Goal: Transaction & Acquisition: Purchase product/service

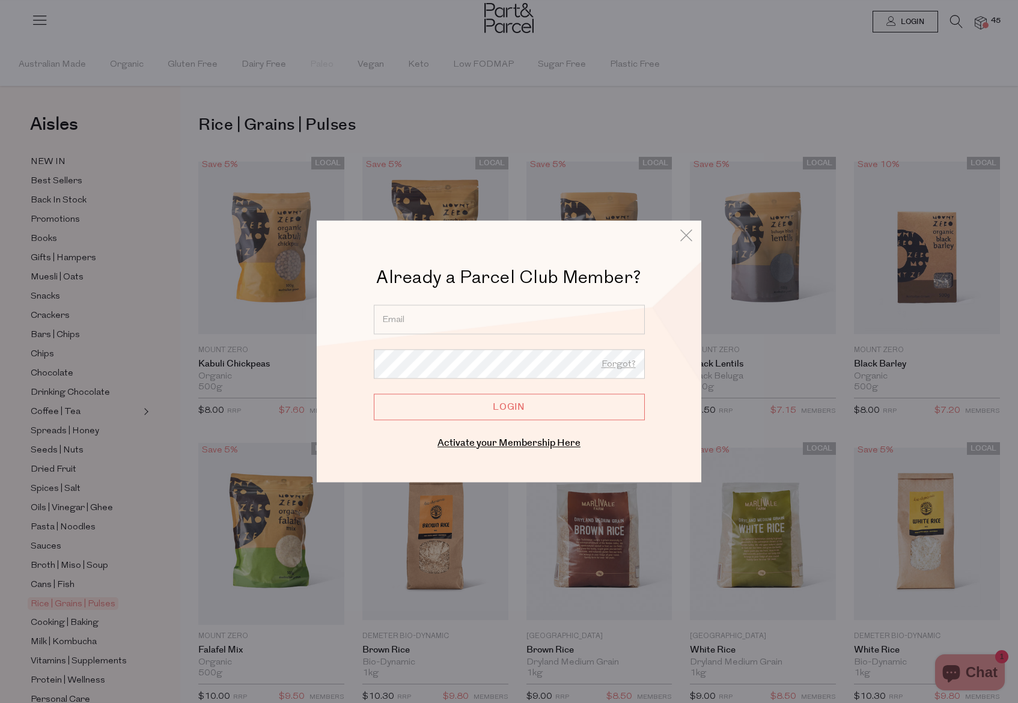
type input "annahammo87@gmail.com"
click at [490, 406] on input "Login" at bounding box center [509, 407] width 271 height 26
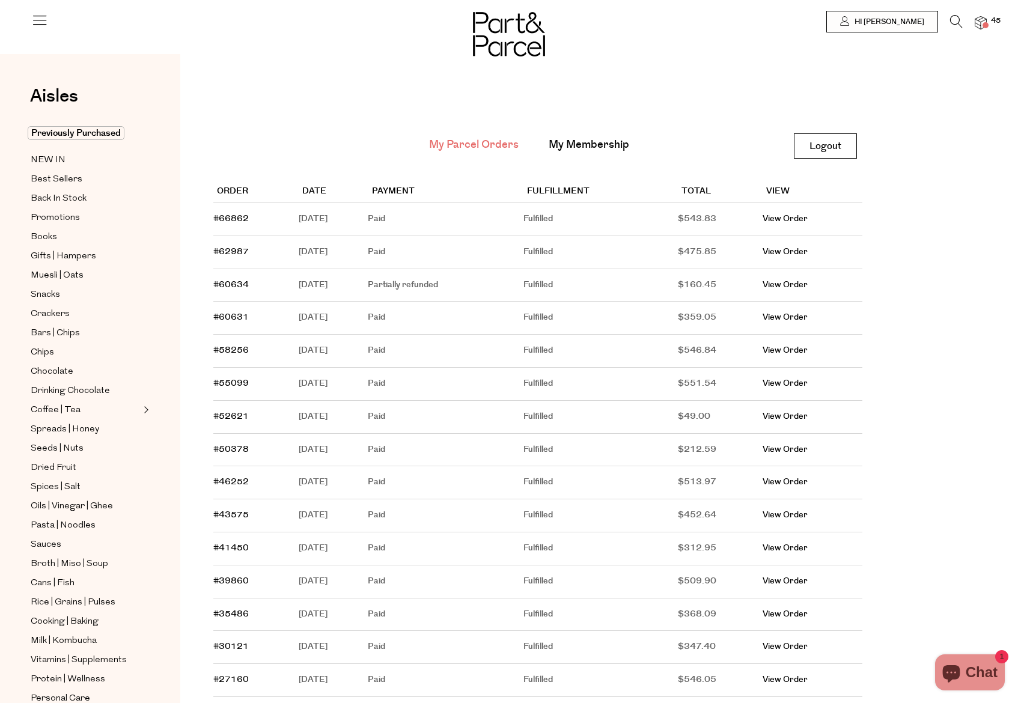
click at [978, 17] on img at bounding box center [981, 23] width 12 height 14
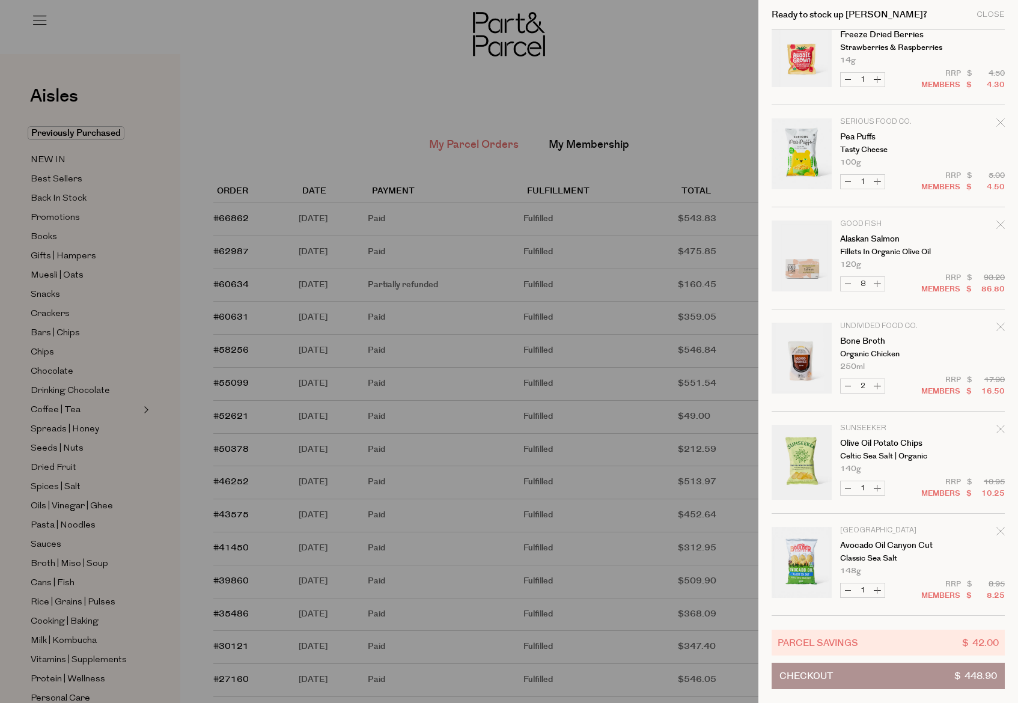
scroll to position [2784, 0]
click at [603, 94] on div at bounding box center [509, 351] width 1018 height 703
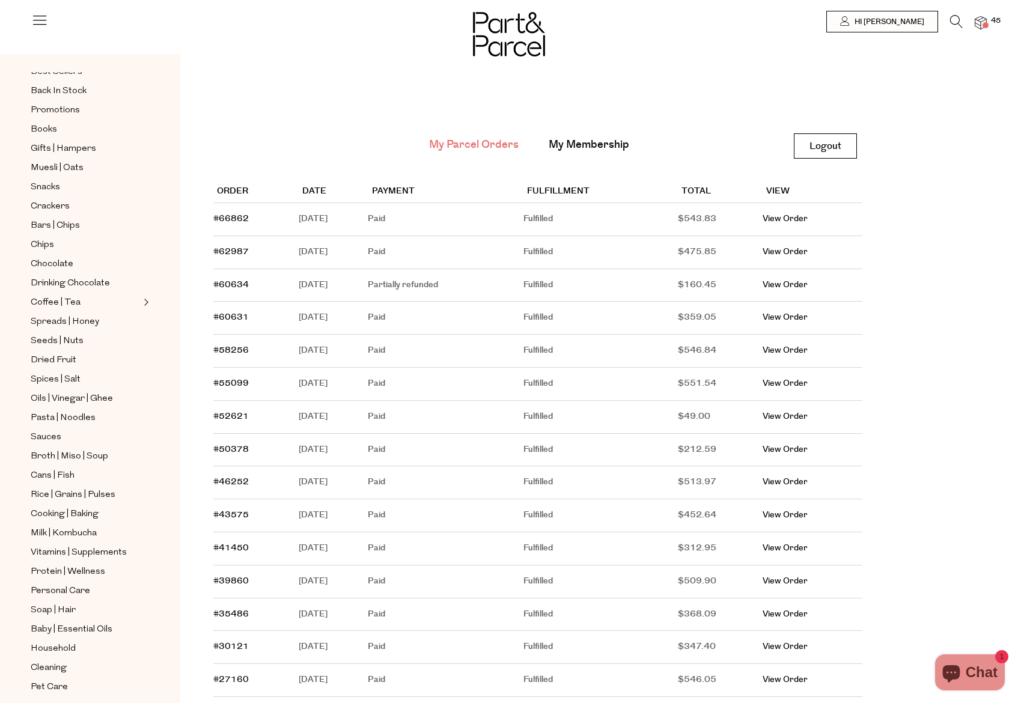
scroll to position [108, 0]
click at [32, 588] on span "Personal Care" at bounding box center [60, 591] width 59 height 14
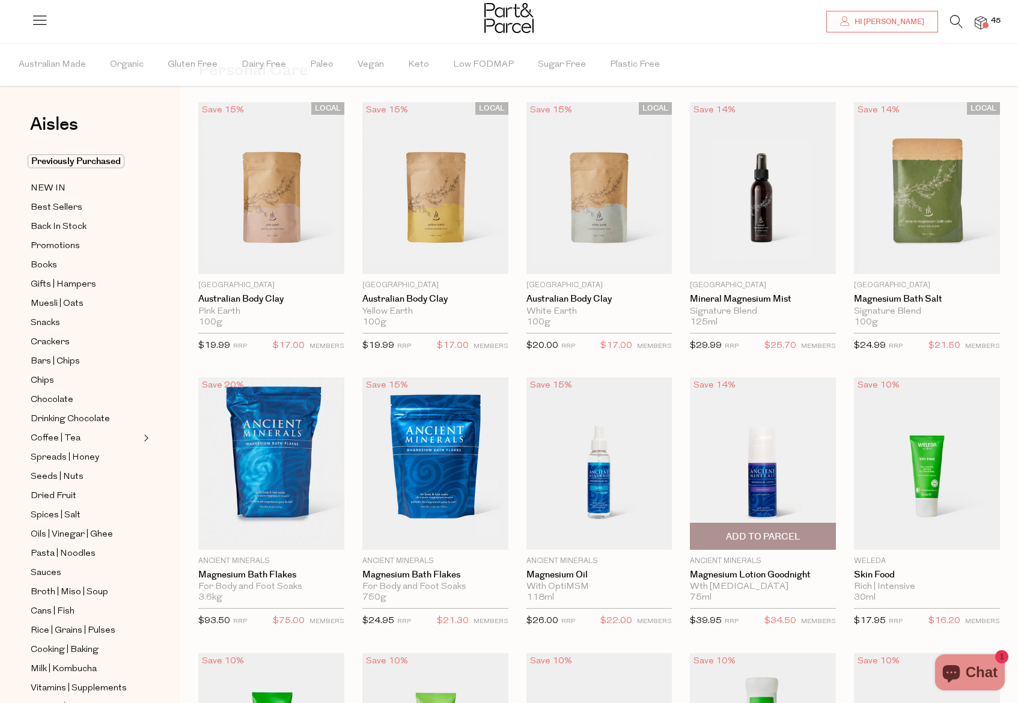
scroll to position [57, 0]
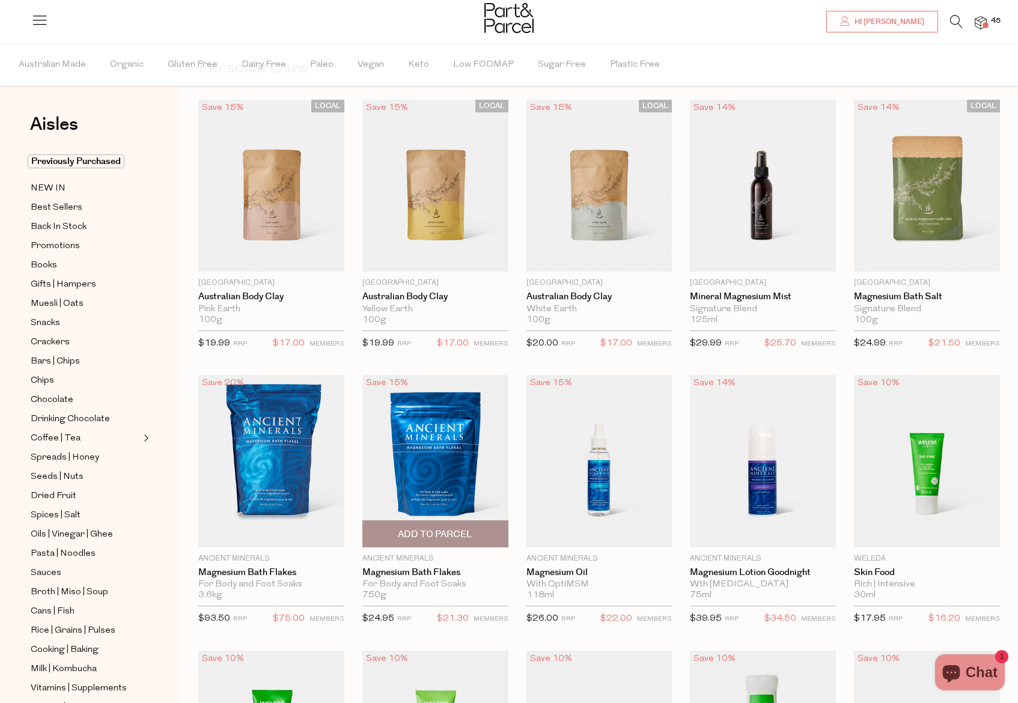
click at [434, 535] on span "Add To Parcel" at bounding box center [435, 534] width 75 height 13
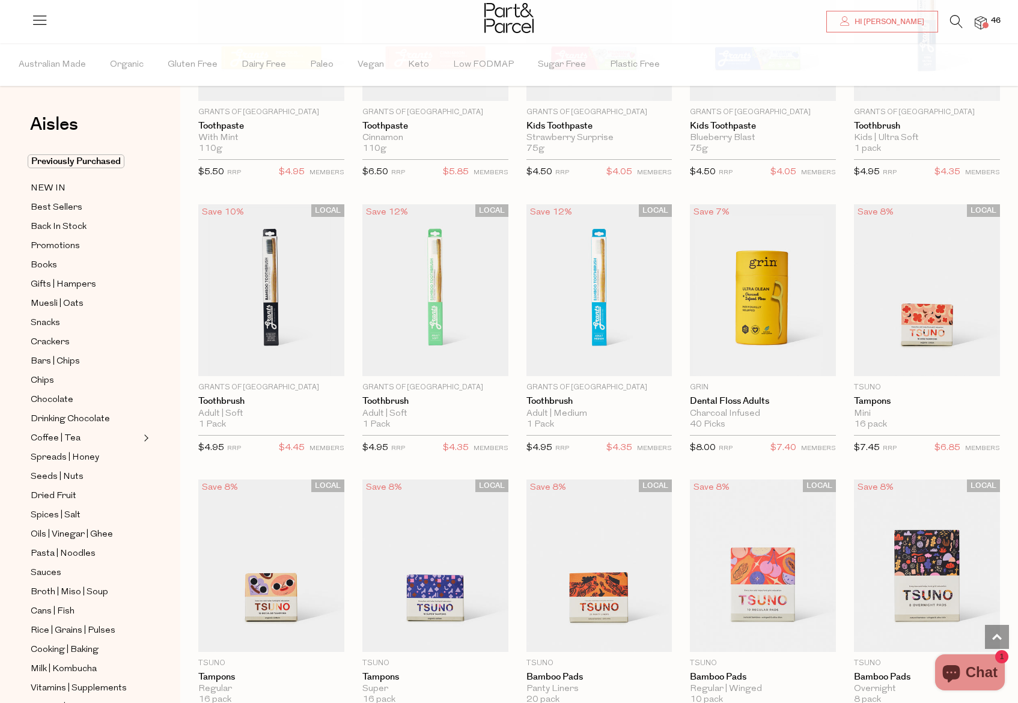
scroll to position [1610, 0]
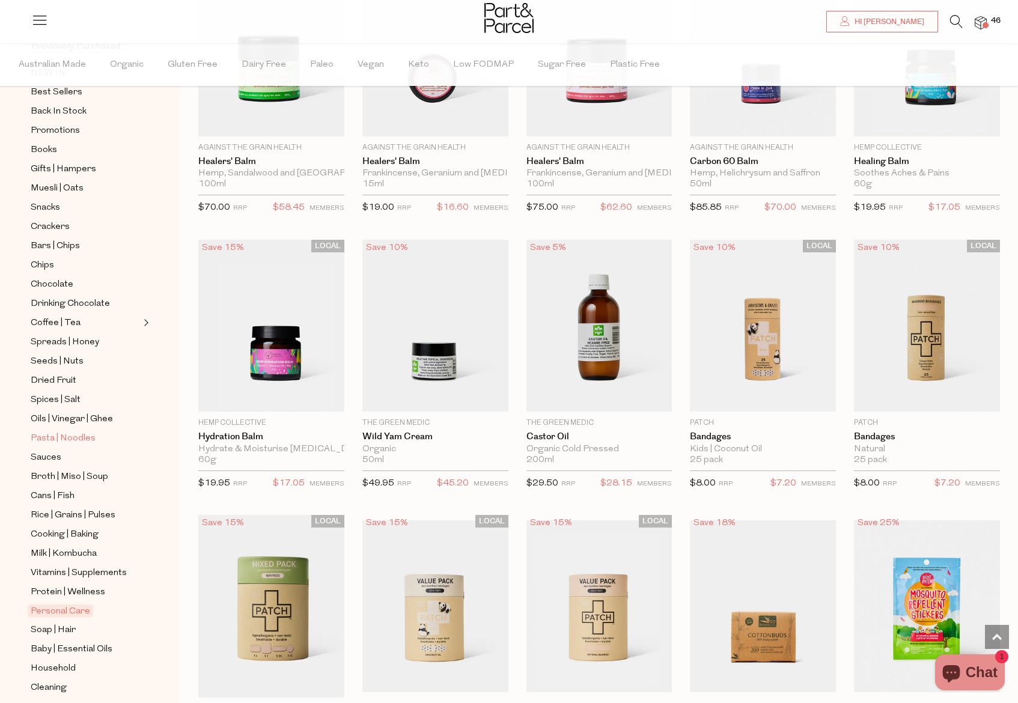
scroll to position [118, 0]
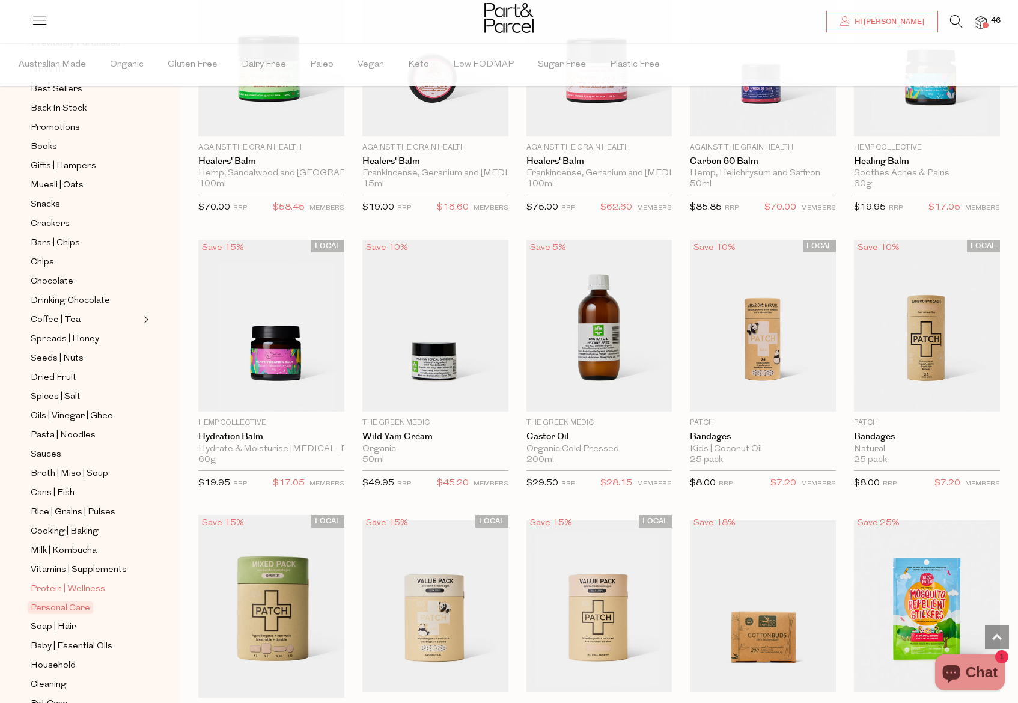
click at [72, 585] on span "Protein | Wellness" at bounding box center [68, 589] width 75 height 14
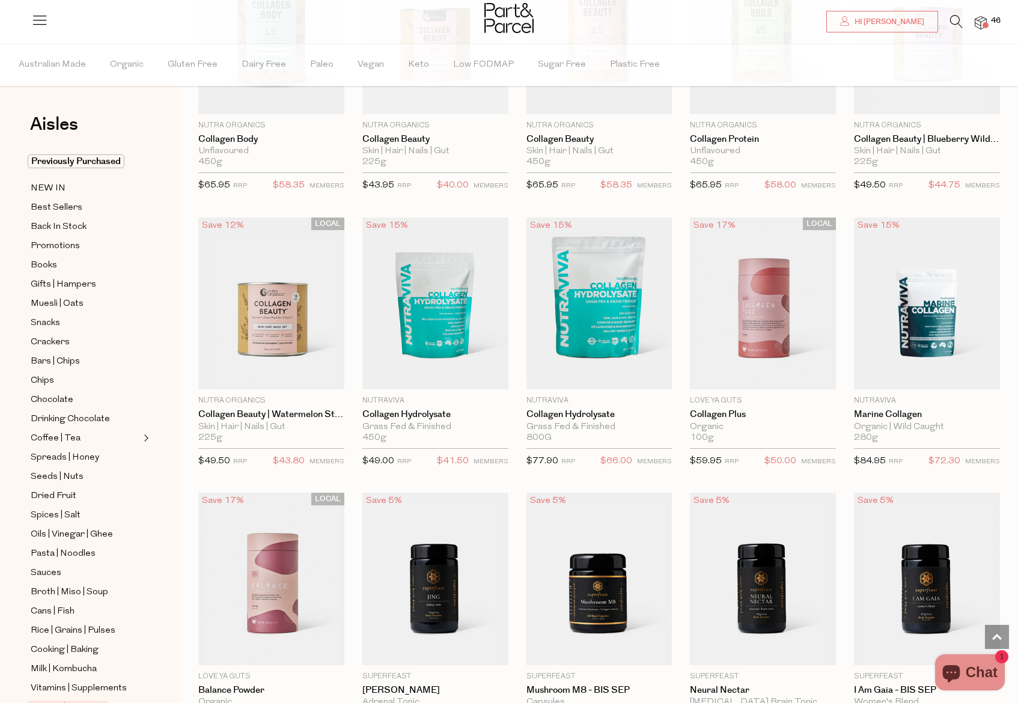
scroll to position [1048, 0]
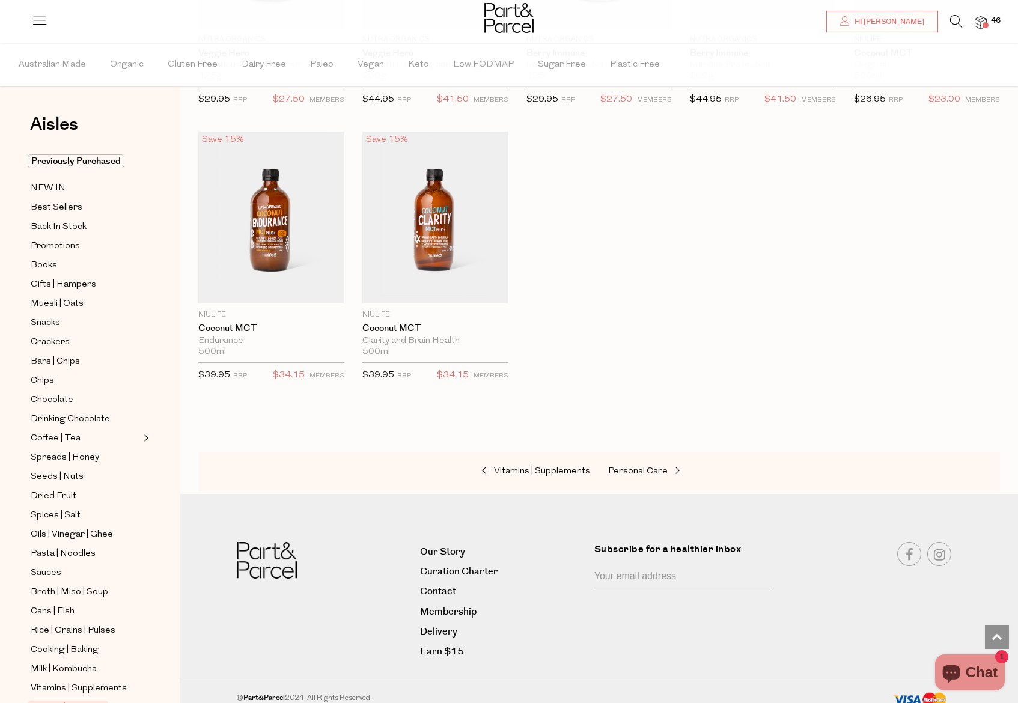
scroll to position [4453, 0]
click at [92, 684] on span "Vitamins | Supplements" at bounding box center [79, 688] width 96 height 14
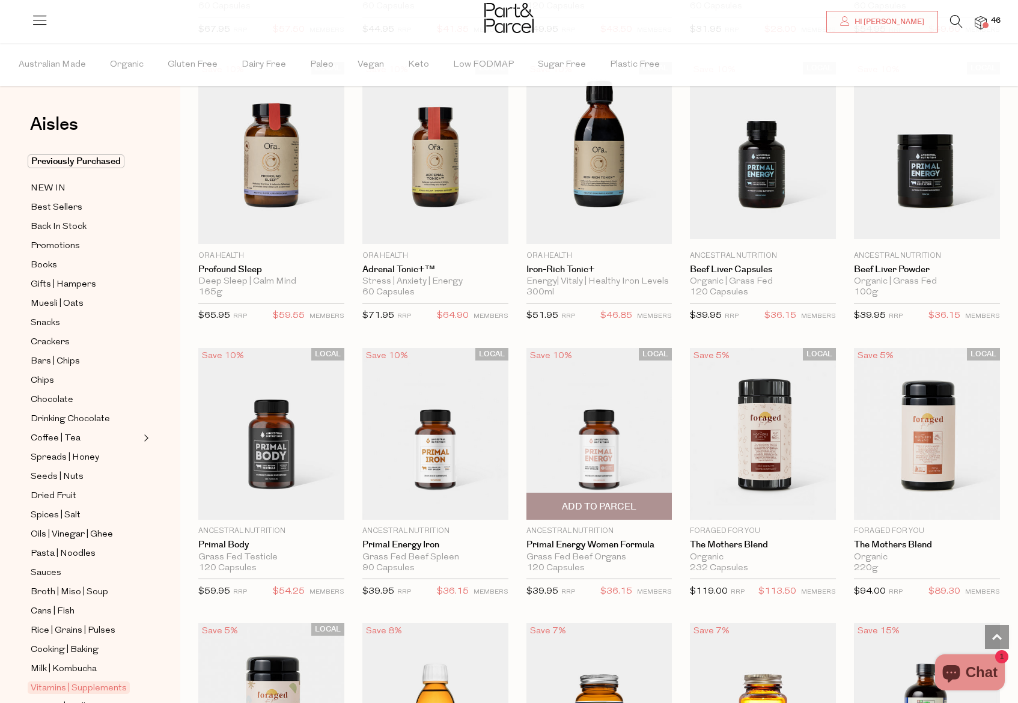
scroll to position [1765, 0]
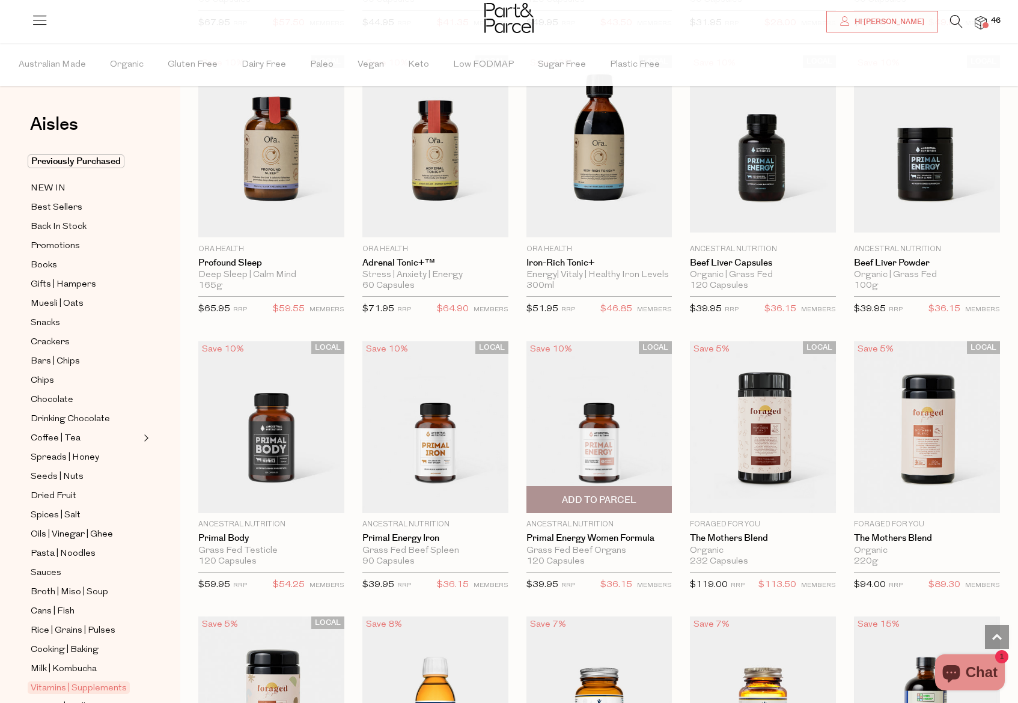
click at [606, 494] on span "Add To Parcel" at bounding box center [599, 500] width 75 height 13
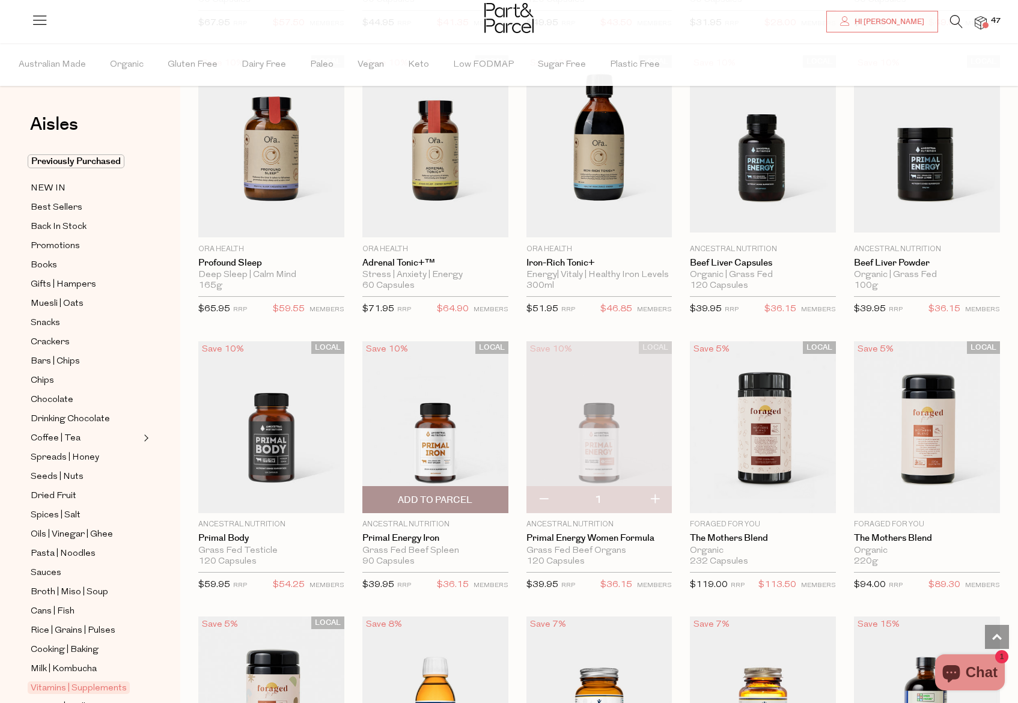
click at [449, 494] on span "Add To Parcel" at bounding box center [435, 500] width 75 height 13
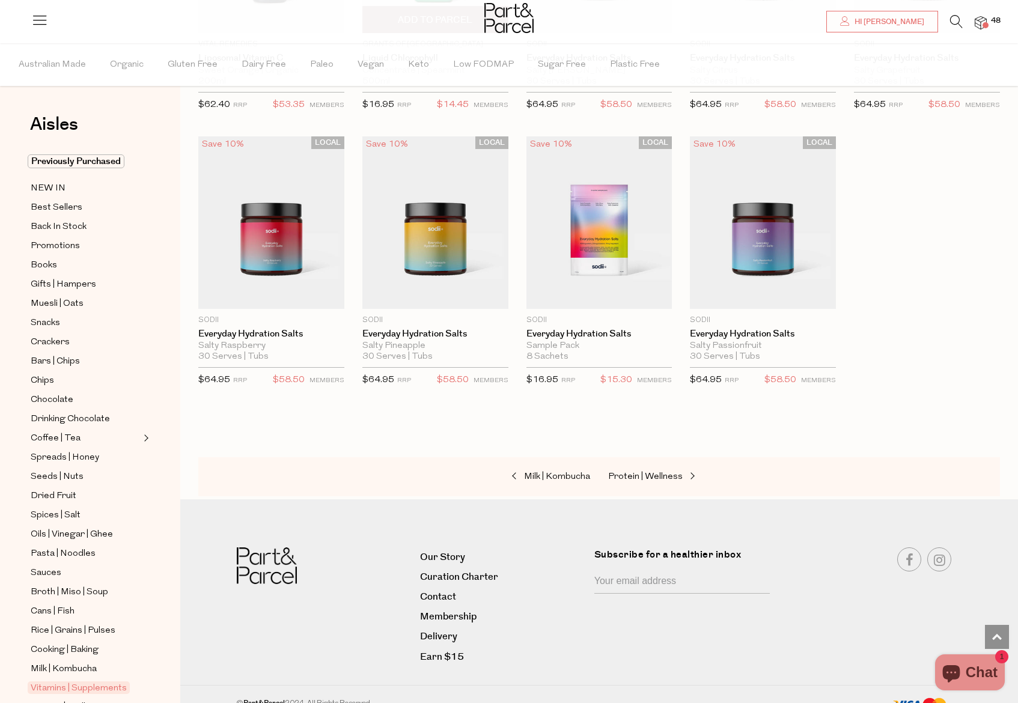
scroll to position [3072, 0]
click at [601, 294] on span "Add To Parcel" at bounding box center [599, 295] width 75 height 13
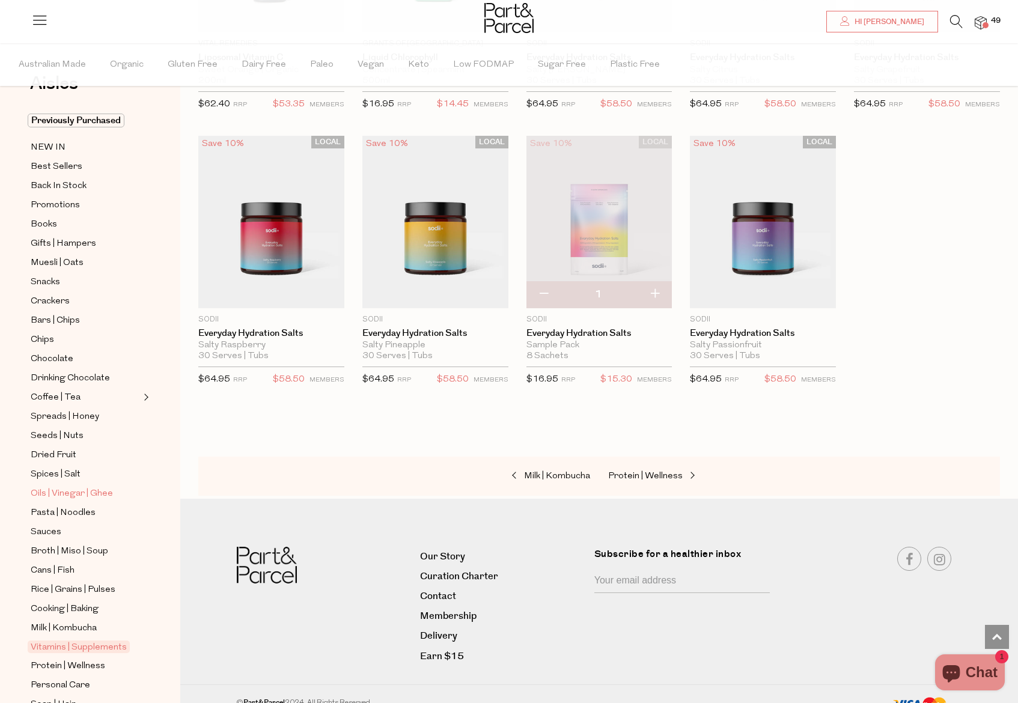
scroll to position [40, 0]
click at [955, 22] on icon at bounding box center [956, 21] width 13 height 13
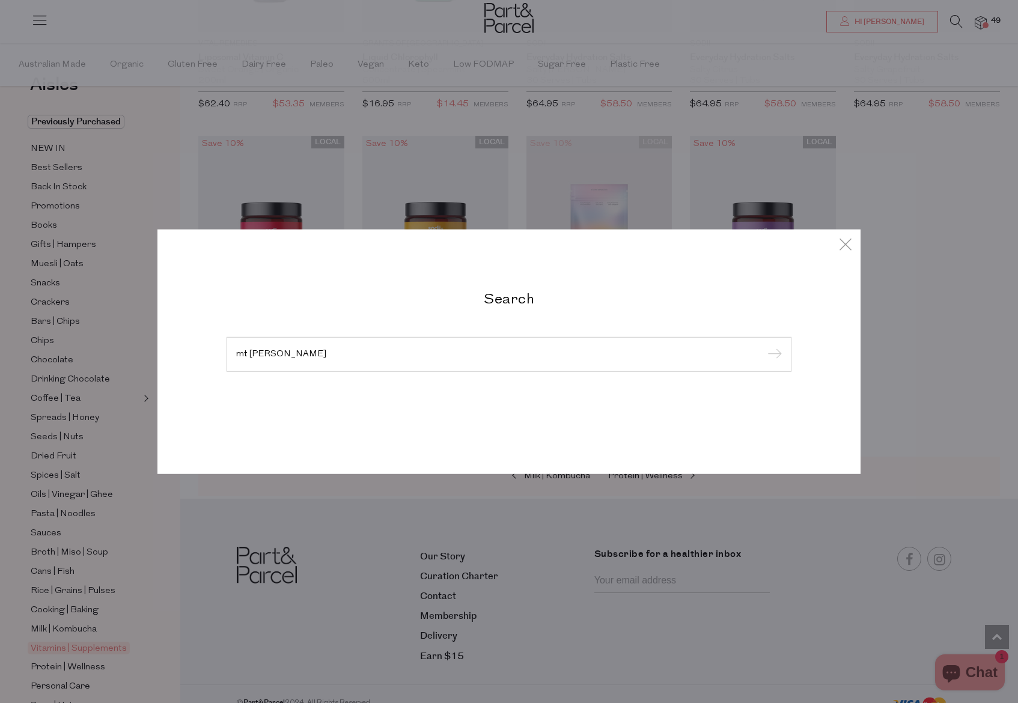
type input "mt wilder"
click at [773, 355] on input "submit" at bounding box center [773, 355] width 18 height 18
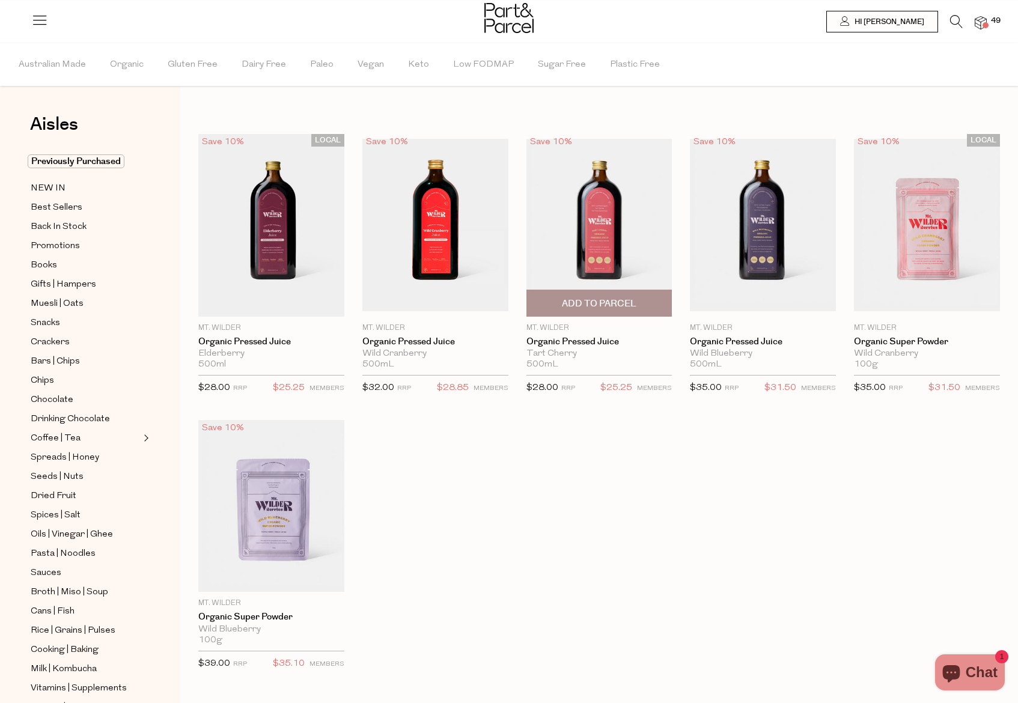
click at [595, 302] on span "Add To Parcel" at bounding box center [599, 303] width 75 height 13
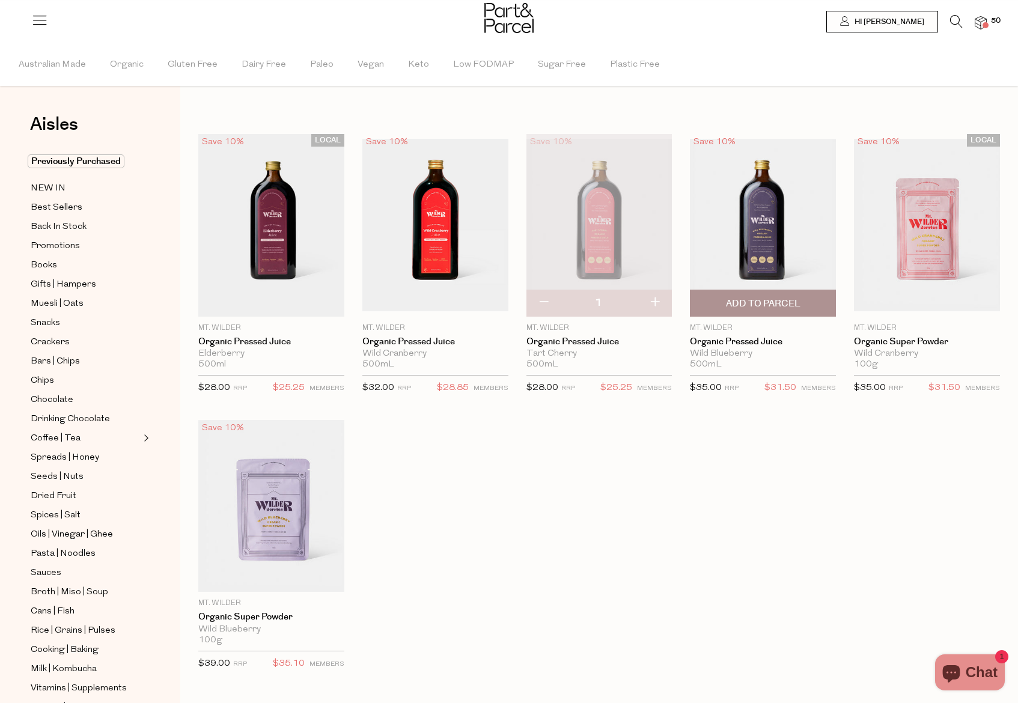
click at [755, 307] on span "Add To Parcel" at bounding box center [763, 303] width 75 height 13
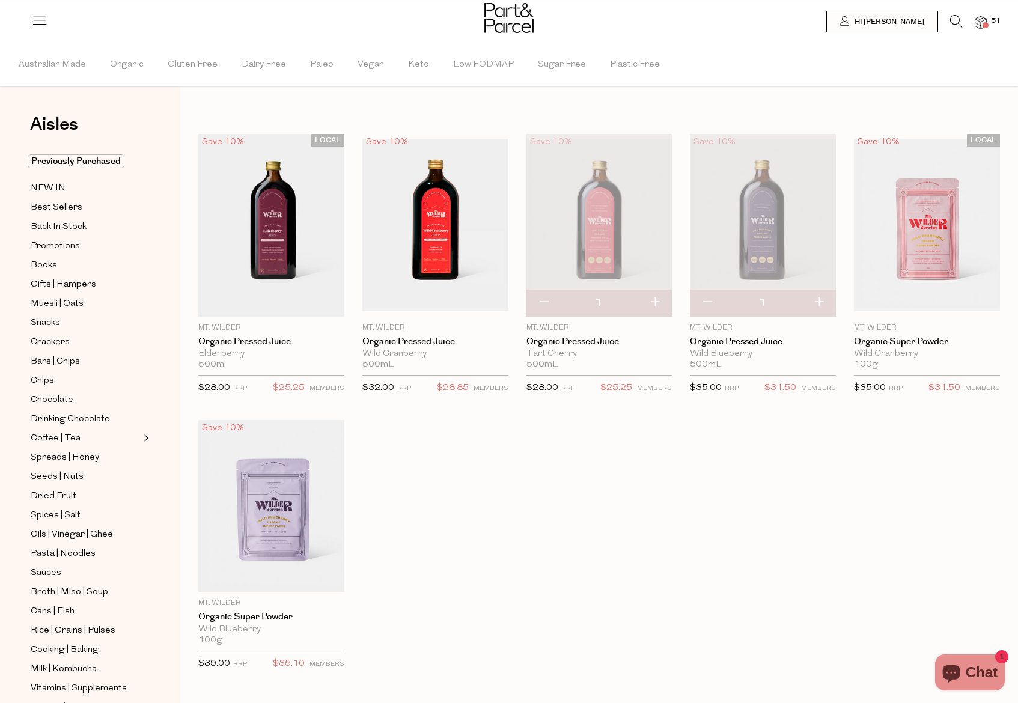
click at [985, 22] on img at bounding box center [981, 23] width 12 height 14
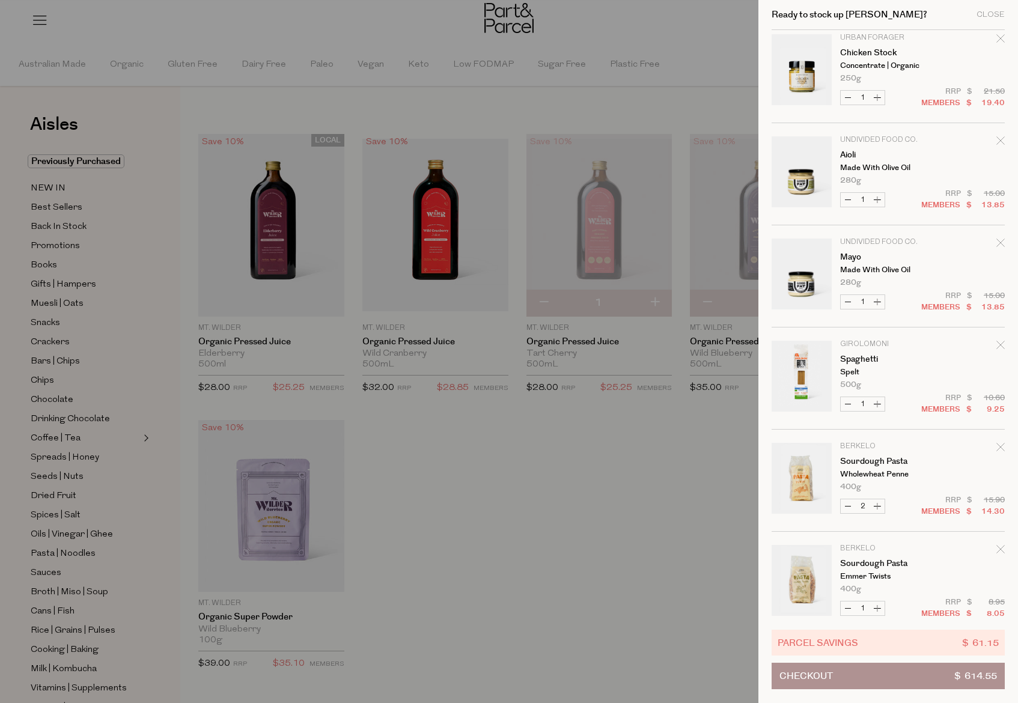
scroll to position [725, 0]
click at [1000, 139] on icon "Remove Aioli" at bounding box center [1000, 139] width 8 height 8
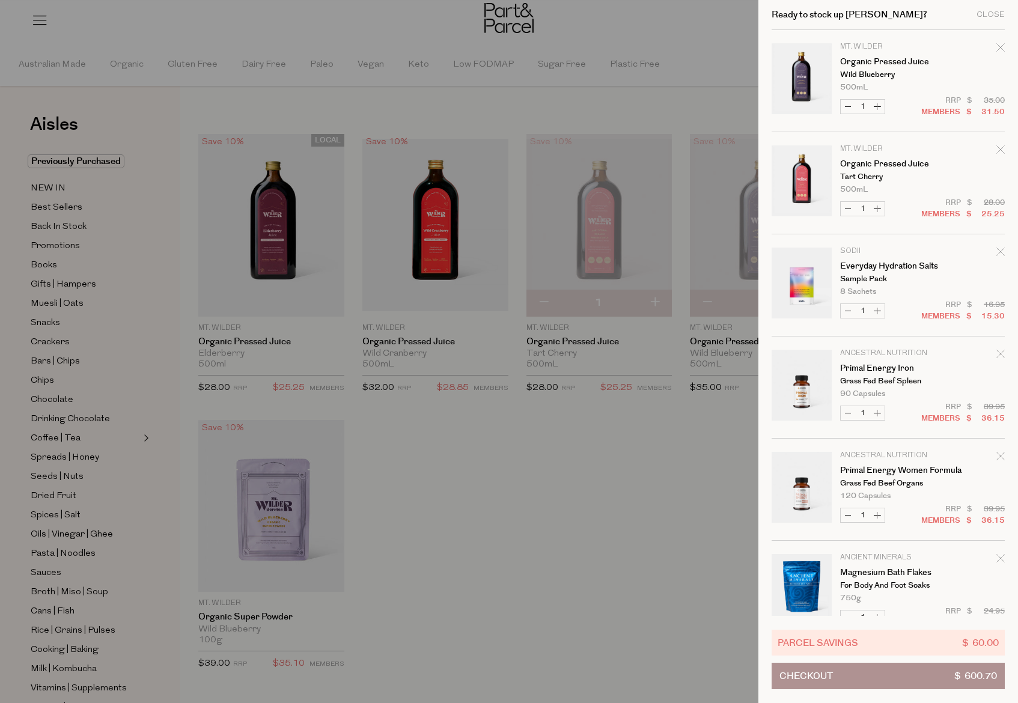
scroll to position [0, 0]
click at [468, 508] on div at bounding box center [509, 351] width 1018 height 703
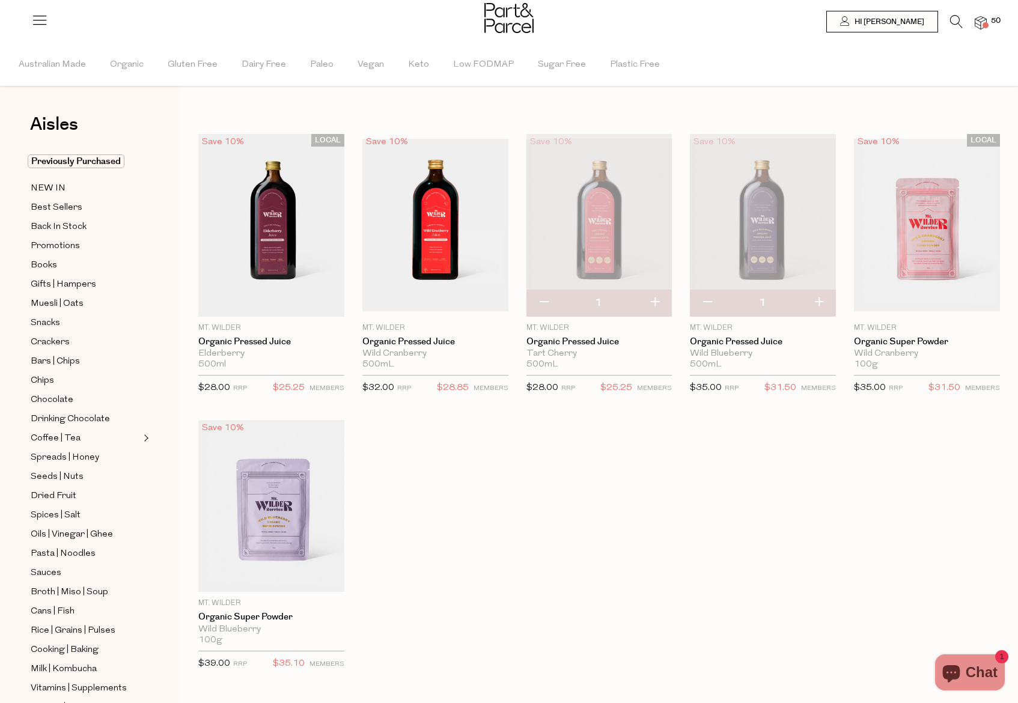
scroll to position [1, 0]
click at [583, 507] on div "LOCAL Save 10% 1 Add To Parcel Mt. Wilder Organic Pressed Juice Elderberry 500m…" at bounding box center [590, 413] width 820 height 561
click at [985, 21] on img at bounding box center [981, 23] width 12 height 14
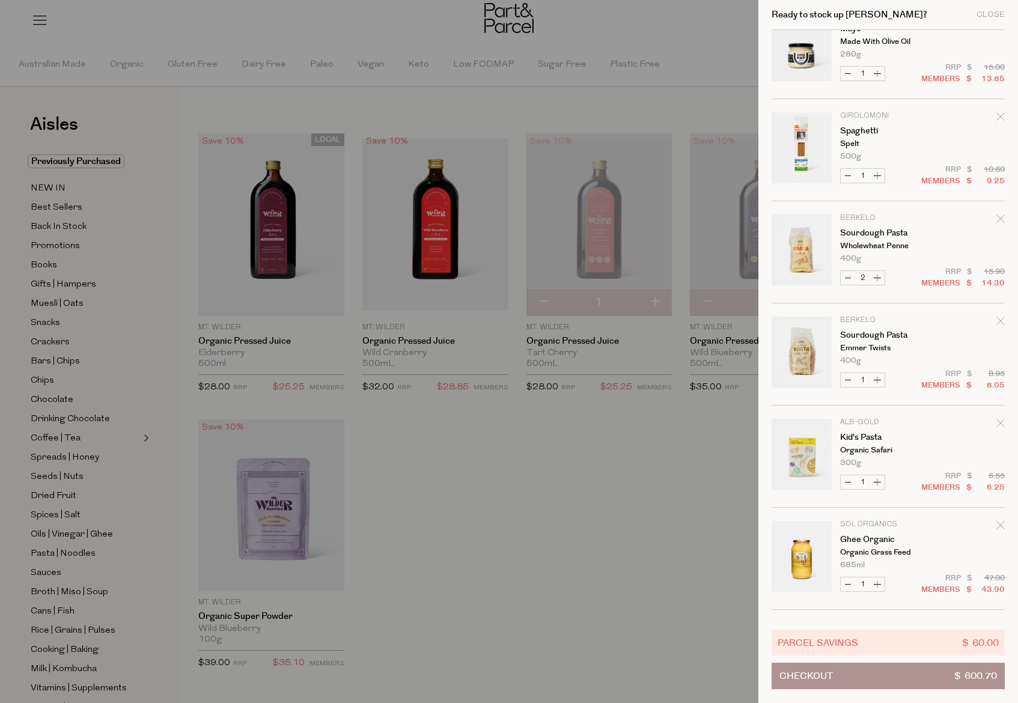
scroll to position [851, 0]
click at [58, 628] on div at bounding box center [509, 351] width 1018 height 703
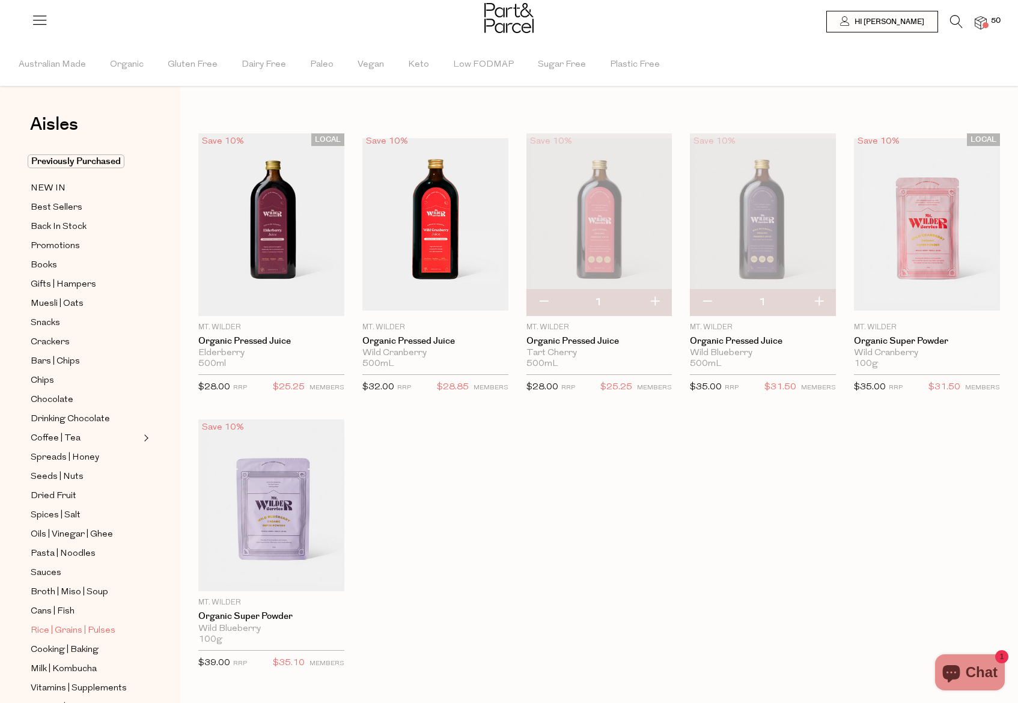
click at [51, 633] on span "Rice | Grains | Pulses" at bounding box center [73, 631] width 85 height 14
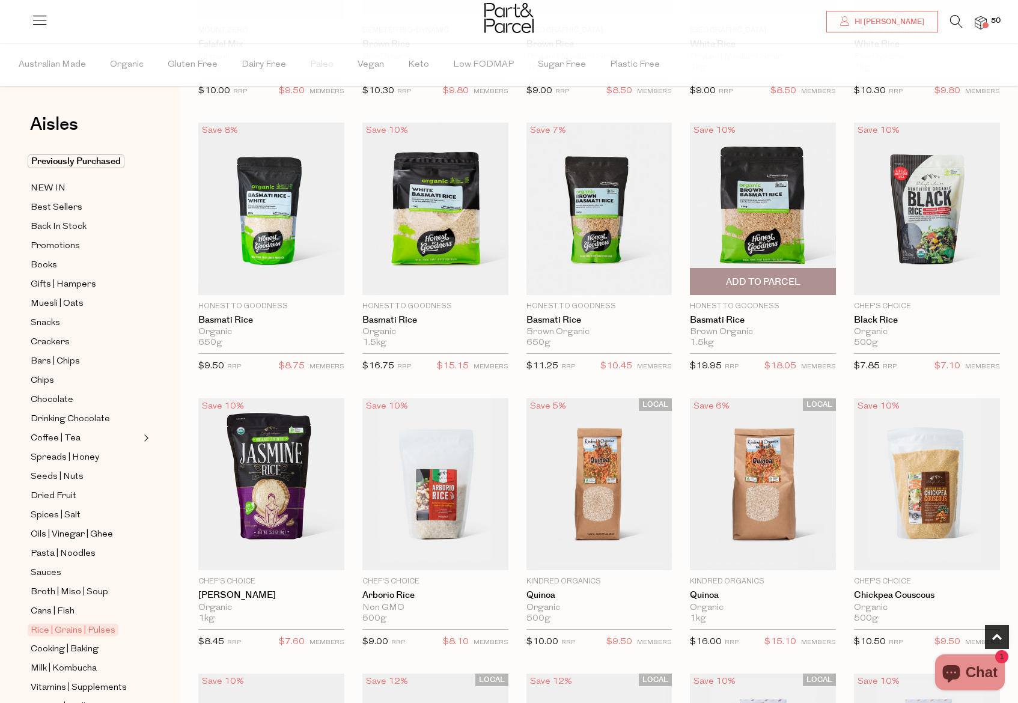
scroll to position [607, 1]
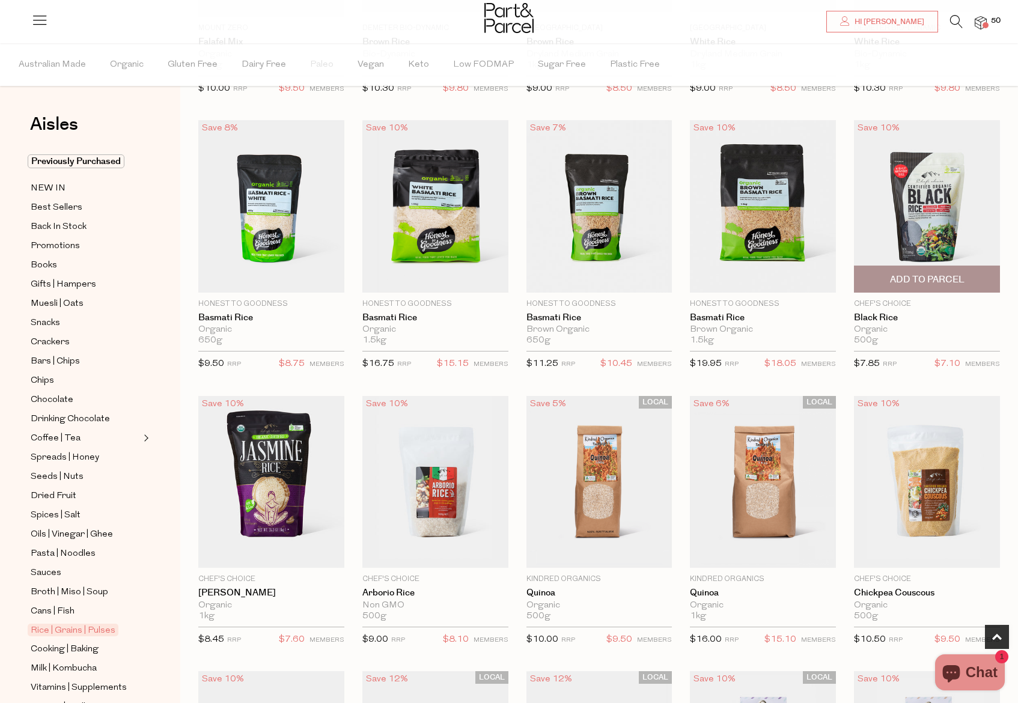
click at [922, 282] on span "Add To Parcel" at bounding box center [927, 279] width 75 height 13
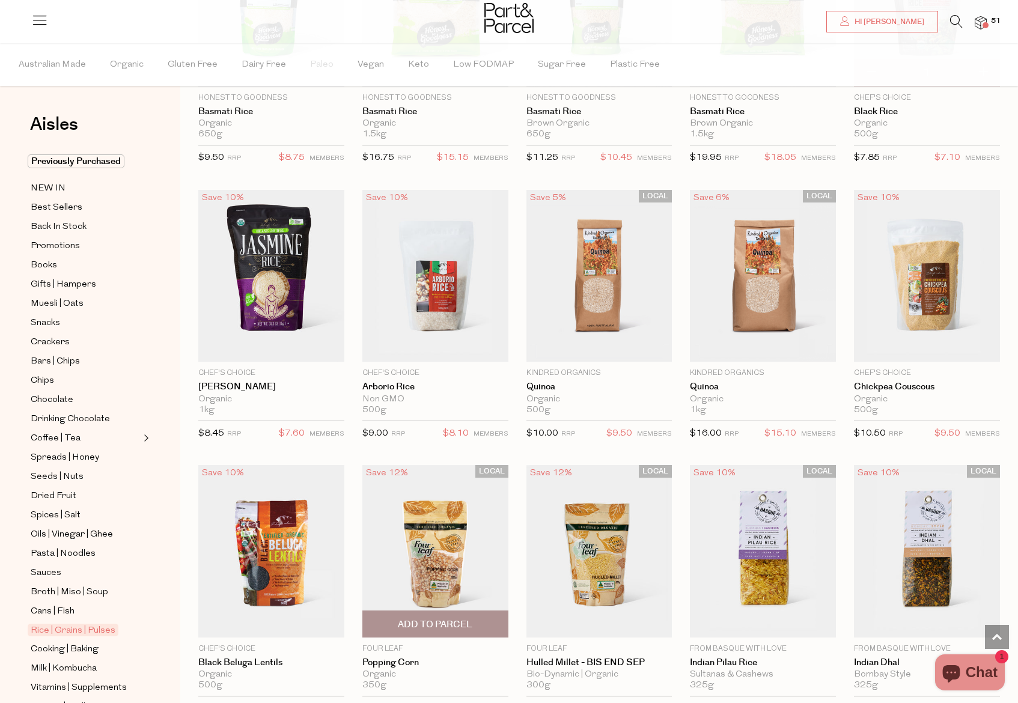
scroll to position [809, 0]
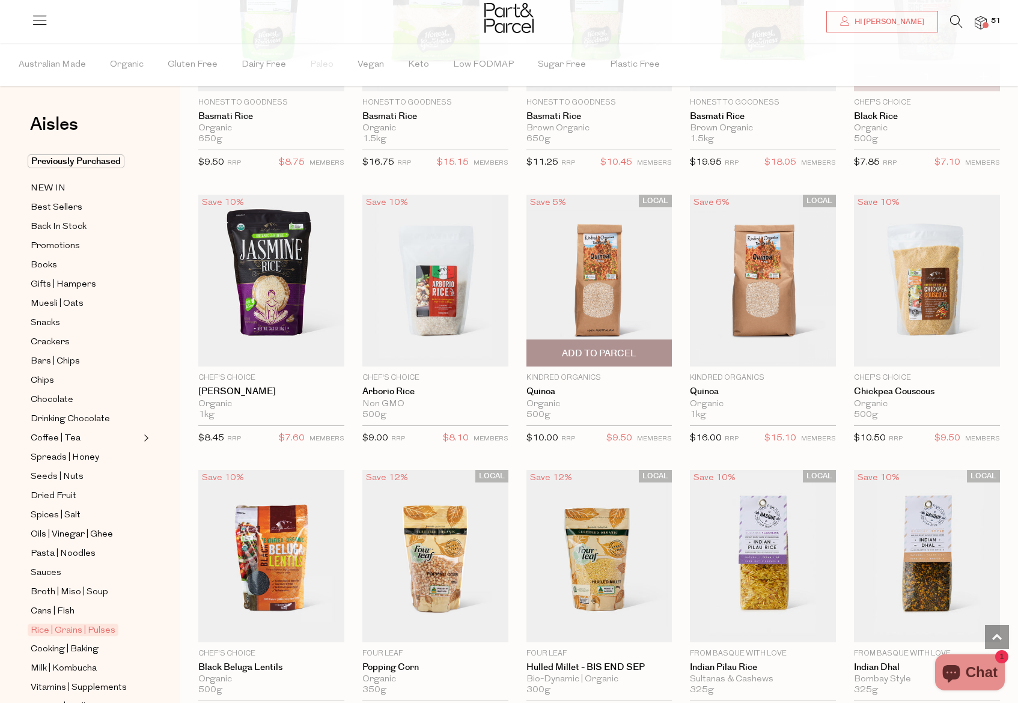
click at [589, 352] on span "Add To Parcel" at bounding box center [599, 353] width 75 height 13
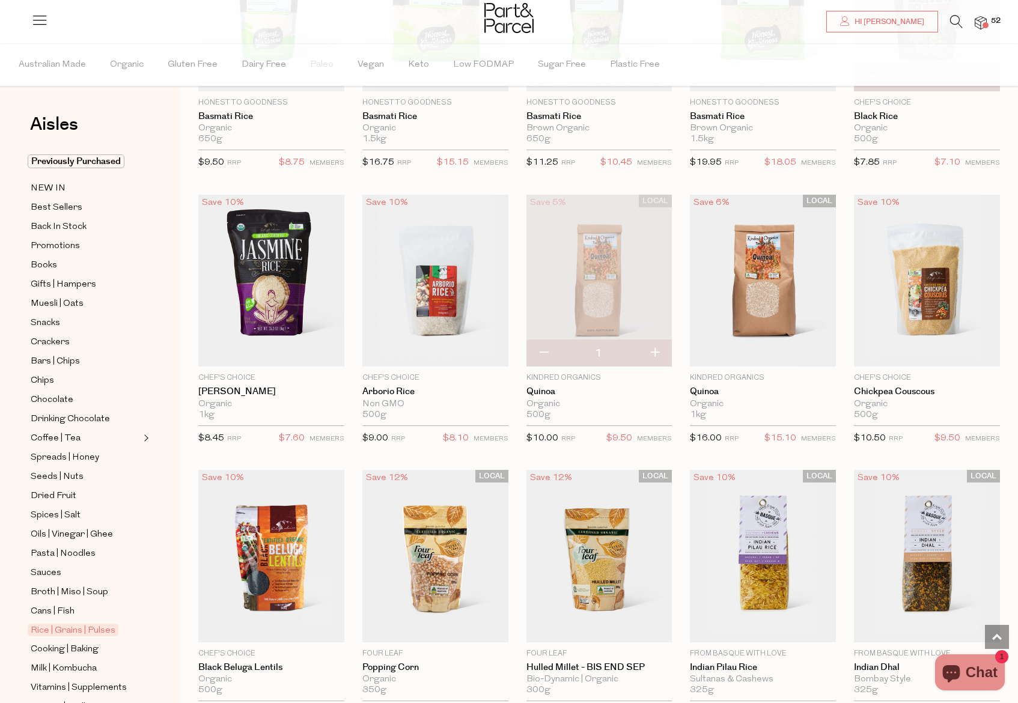
click at [982, 22] on img at bounding box center [981, 23] width 12 height 14
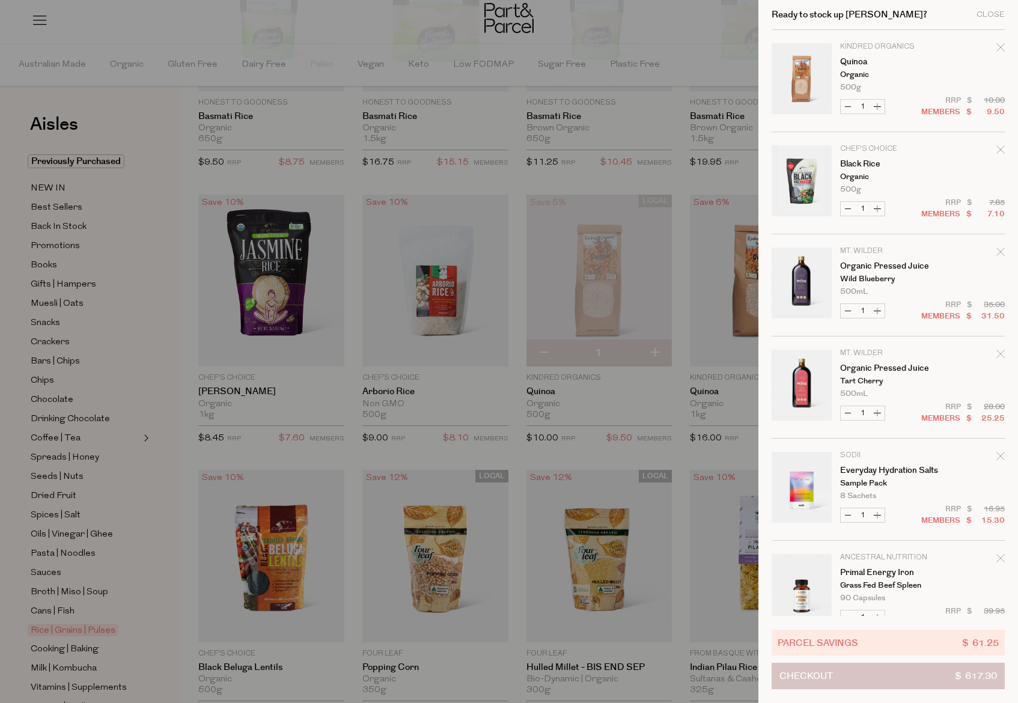
click at [875, 678] on button "Checkout $ 617.30" at bounding box center [888, 676] width 233 height 26
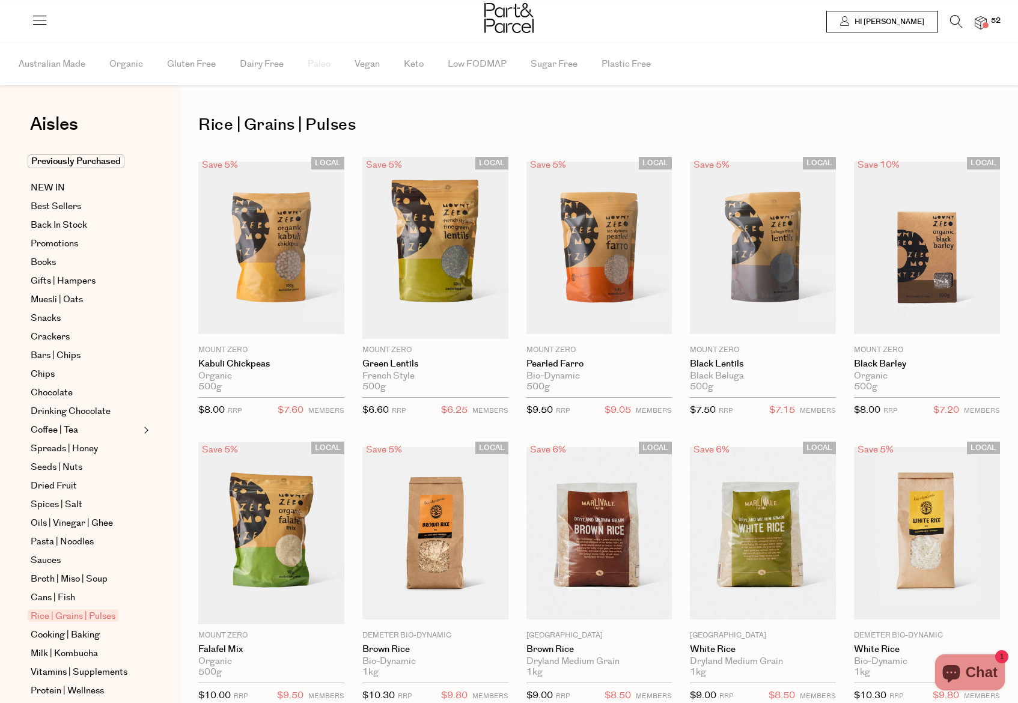
click at [984, 19] on img at bounding box center [981, 23] width 12 height 14
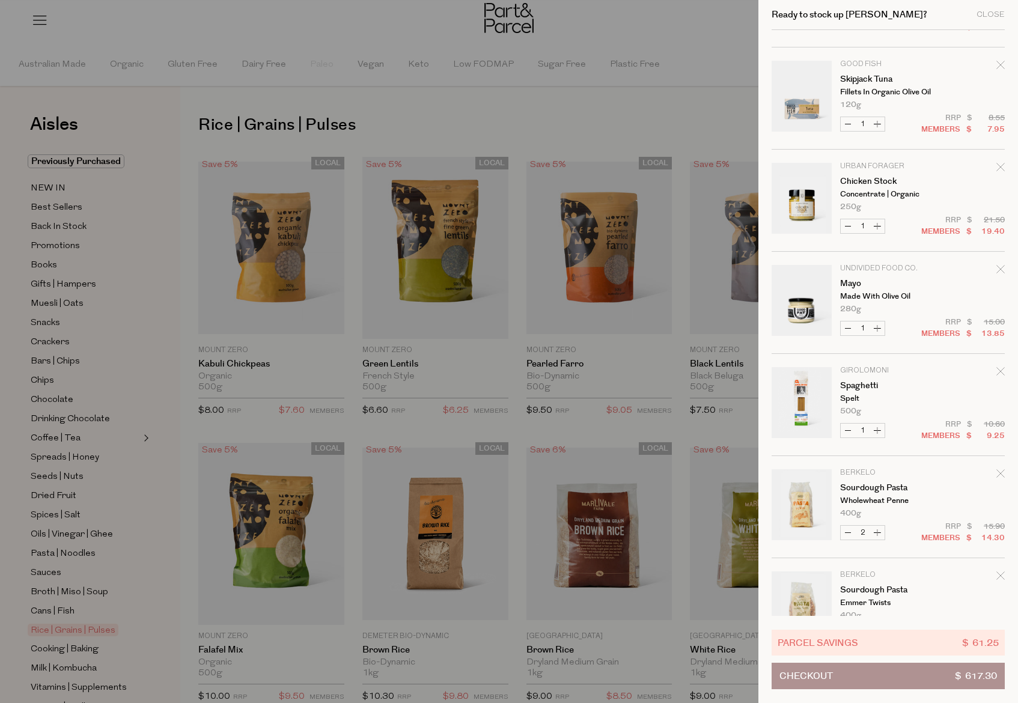
scroll to position [802, 0]
click at [660, 105] on div at bounding box center [509, 351] width 1018 height 703
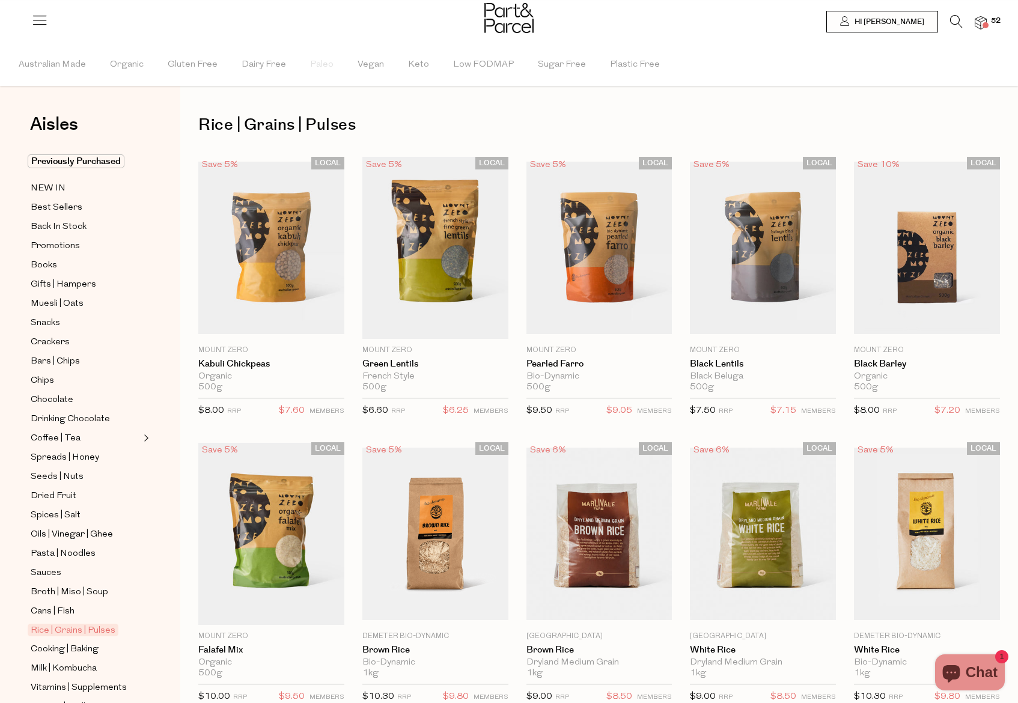
click at [981, 21] on img at bounding box center [981, 23] width 12 height 14
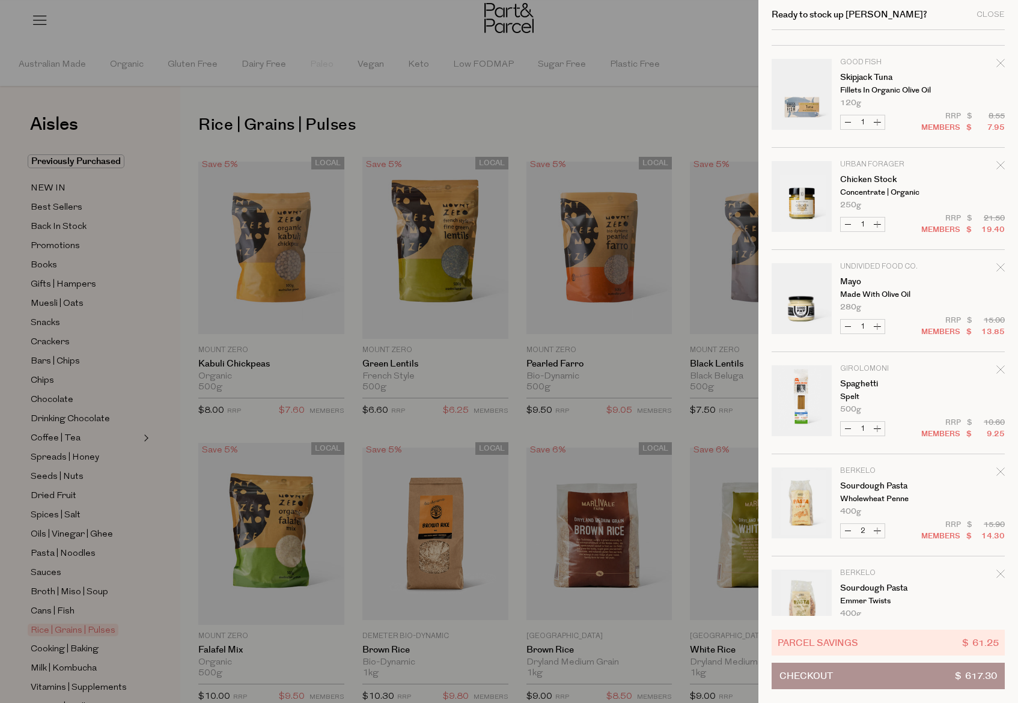
click at [626, 99] on div at bounding box center [509, 351] width 1018 height 703
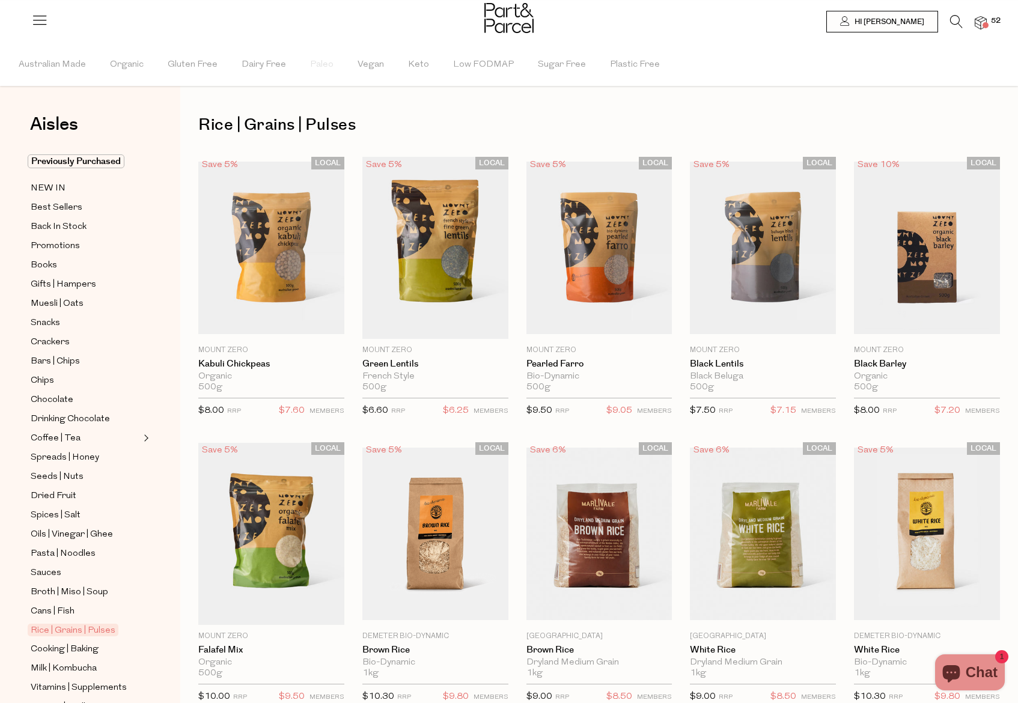
click at [981, 23] on img at bounding box center [981, 23] width 12 height 14
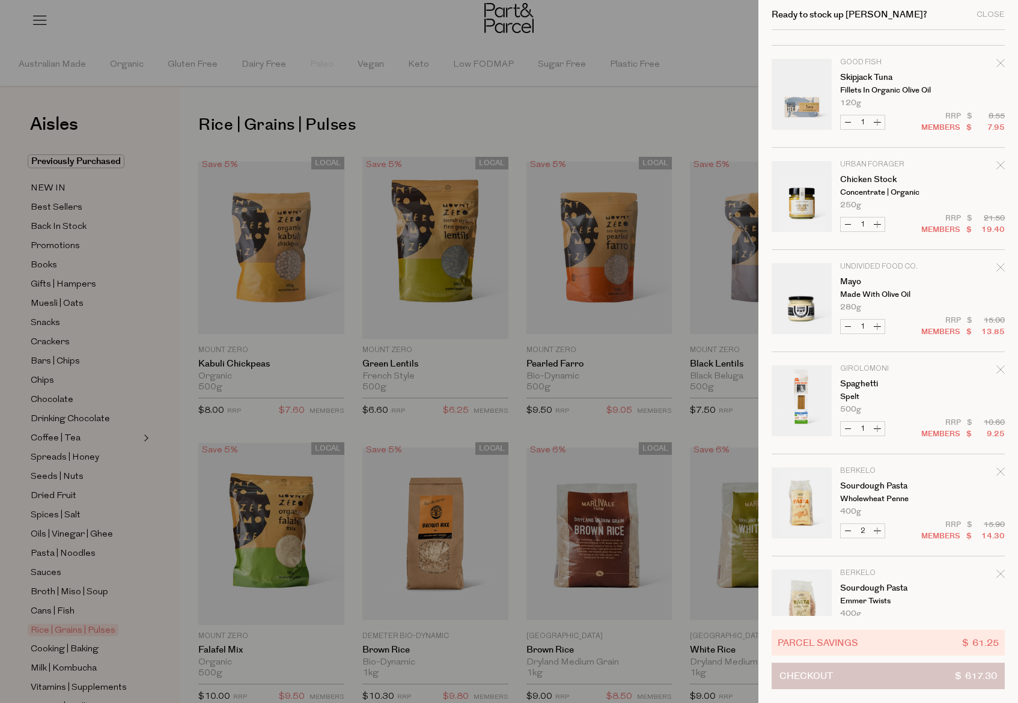
click at [907, 687] on button "Checkout $ 617.30" at bounding box center [888, 676] width 233 height 26
